Goal: Information Seeking & Learning: Learn about a topic

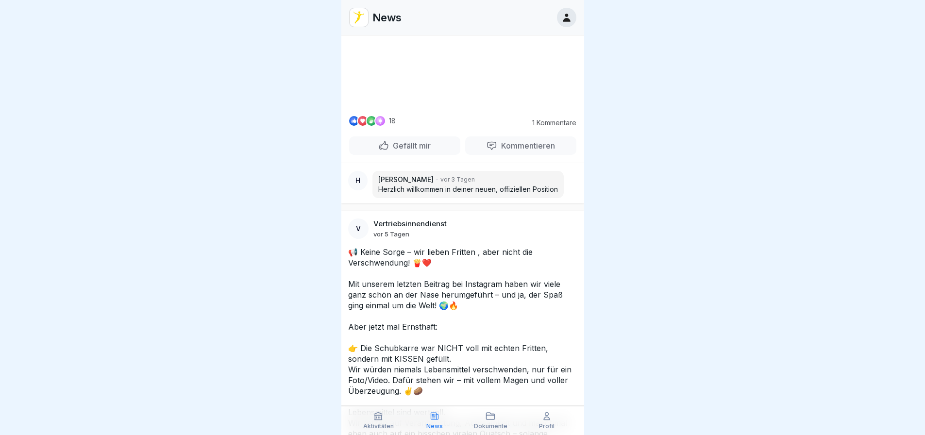
scroll to position [1846, 0]
click at [484, 107] on video at bounding box center [463, 70] width 146 height 73
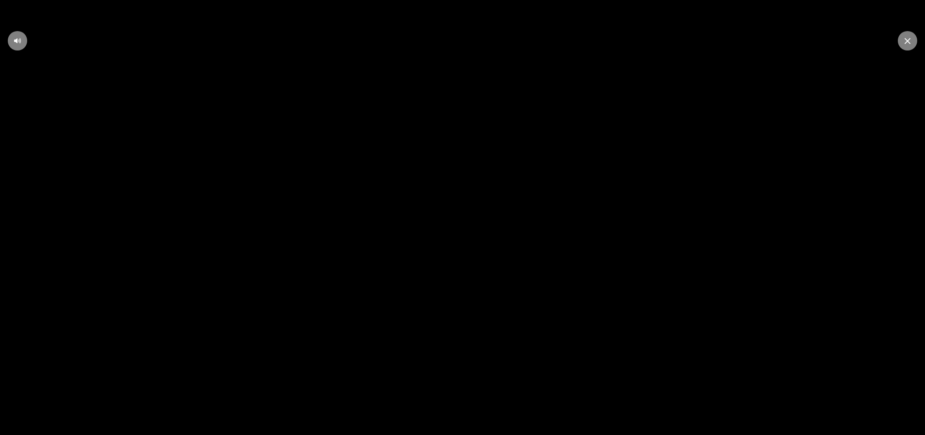
click at [456, 231] on icon at bounding box center [463, 217] width 26 height 27
click at [472, 218] on icon at bounding box center [462, 217] width 19 height 19
click at [906, 48] on div at bounding box center [907, 40] width 19 height 19
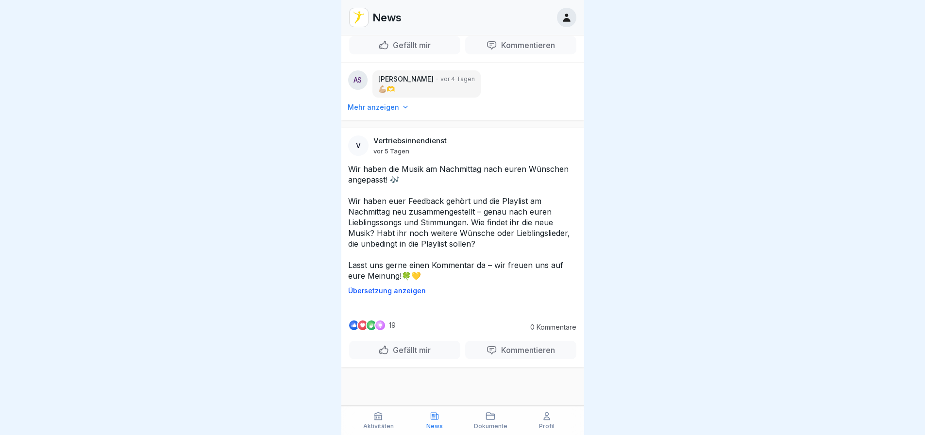
scroll to position [3546, 0]
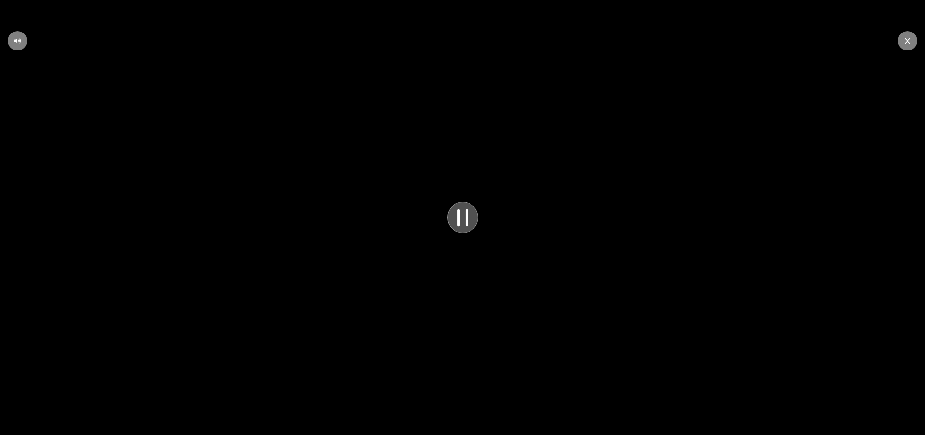
click at [468, 230] on icon at bounding box center [463, 217] width 26 height 27
click at [468, 227] on icon at bounding box center [462, 217] width 19 height 19
click at [18, 41] on icon at bounding box center [18, 41] width 8 height 8
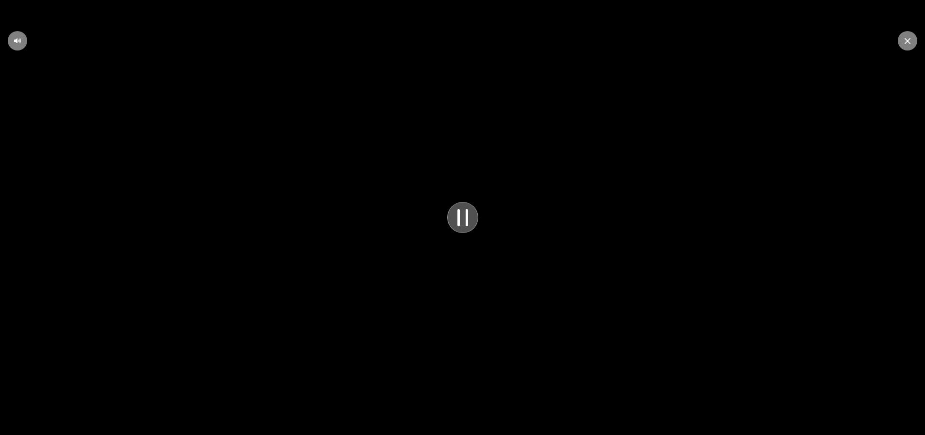
click at [907, 42] on icon at bounding box center [908, 41] width 6 height 6
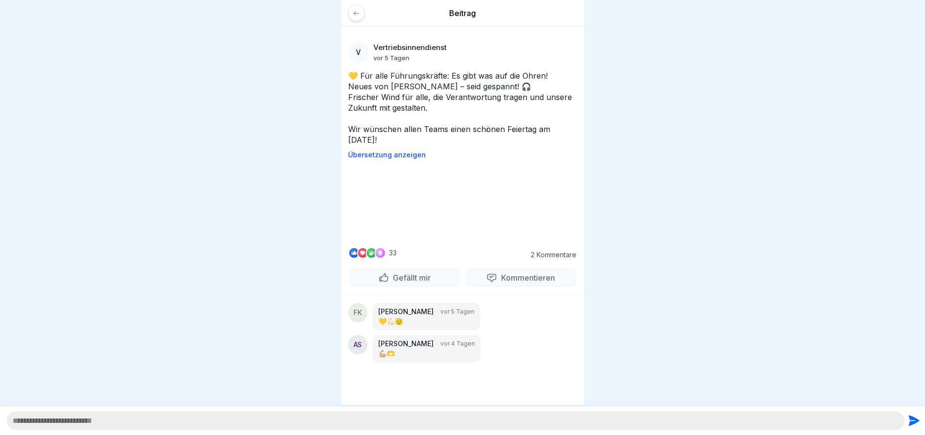
click at [394, 155] on p "Übersetzung anzeigen" at bounding box center [462, 155] width 229 height 8
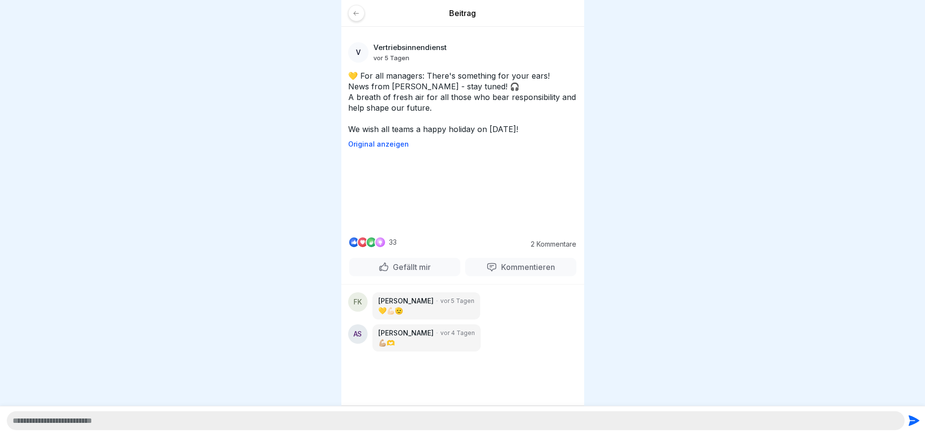
click at [398, 141] on p "Original anzeigen" at bounding box center [462, 144] width 229 height 8
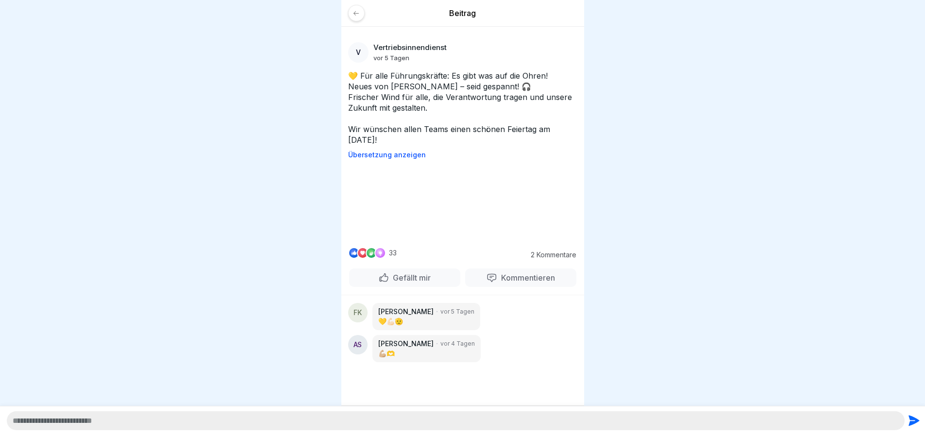
click at [452, 193] on video at bounding box center [463, 203] width 146 height 73
